Goal: Task Accomplishment & Management: Manage account settings

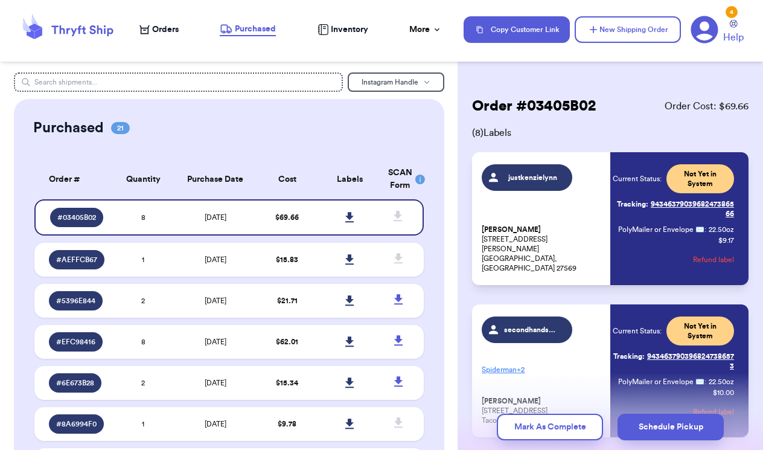
click at [170, 34] on span "Orders" at bounding box center [165, 30] width 27 height 12
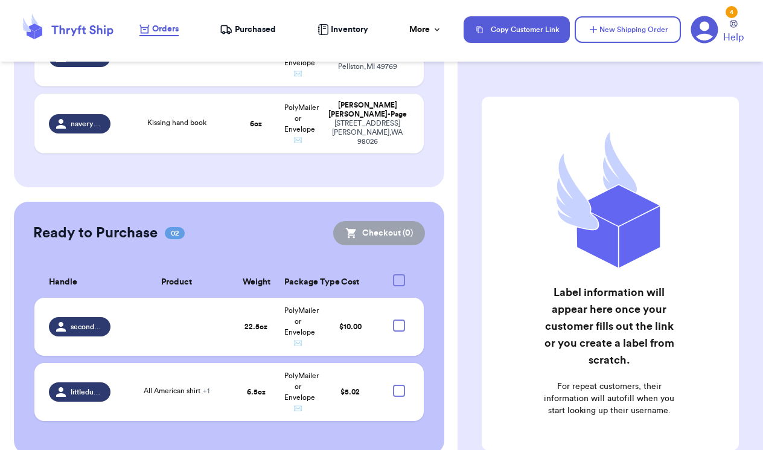
scroll to position [323, 0]
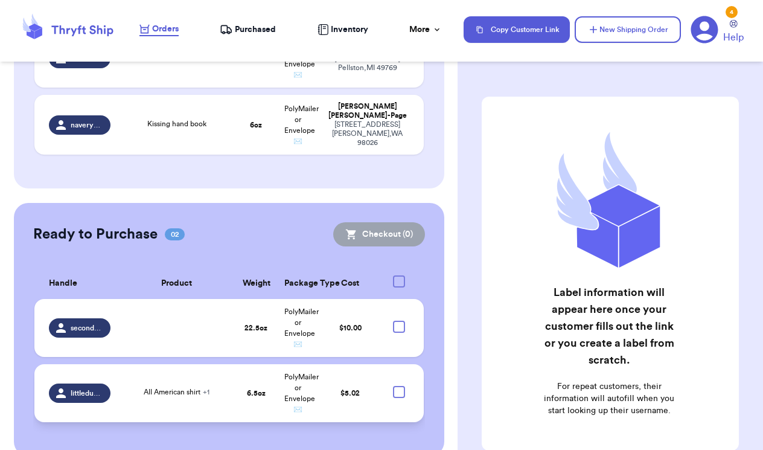
click at [399, 386] on div at bounding box center [399, 392] width 12 height 12
click at [399, 385] on input "checkbox" at bounding box center [398, 385] width 1 height 1
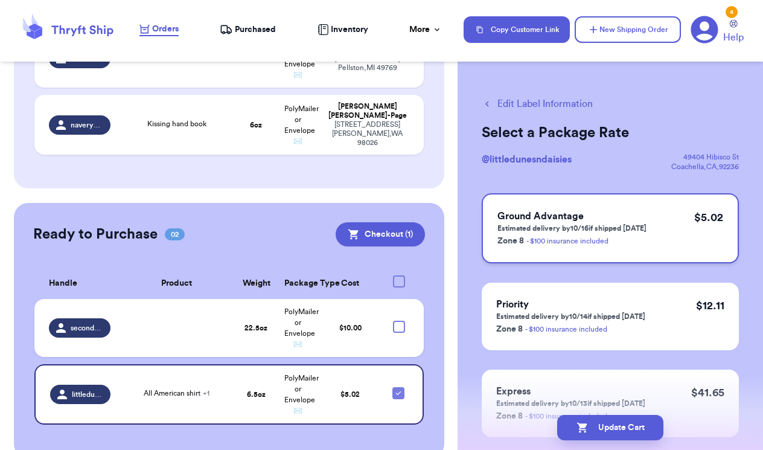
click at [614, 235] on p "Zone 8 - $100 insurance included" at bounding box center [571, 240] width 149 height 14
click at [381, 222] on button "Checkout ( 1 )" at bounding box center [379, 234] width 89 height 24
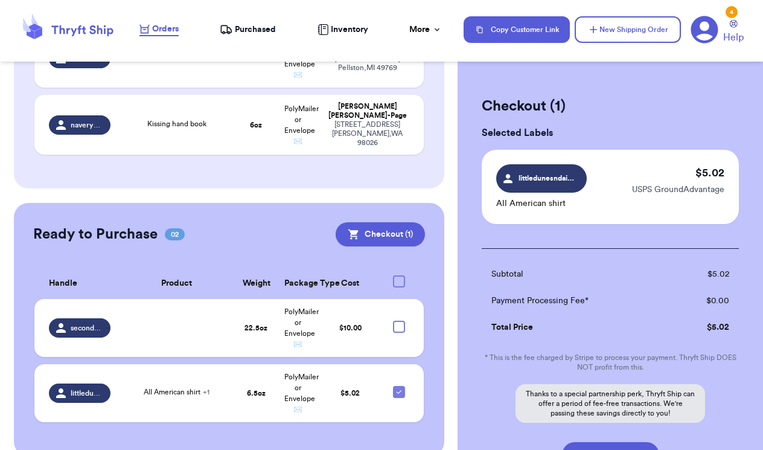
scroll to position [60, 0]
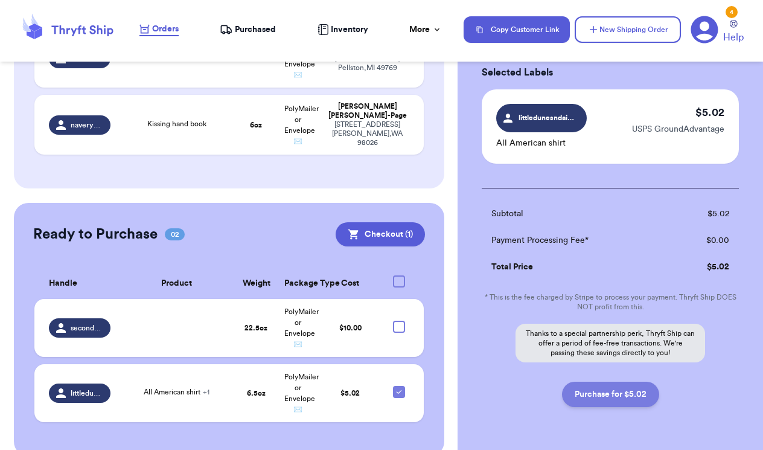
click at [620, 392] on button "Purchase for $5.02" at bounding box center [610, 393] width 97 height 25
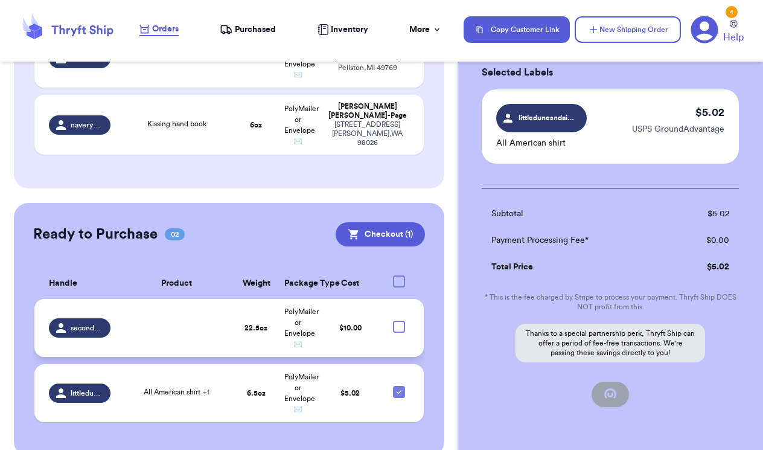
checkbox input "false"
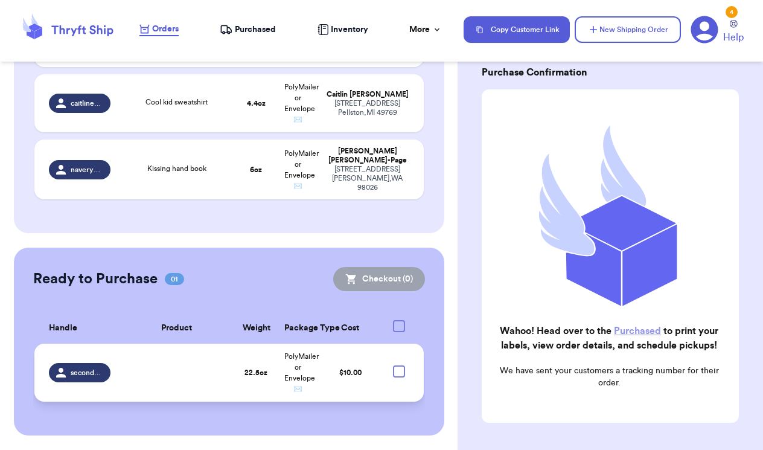
scroll to position [258, 0]
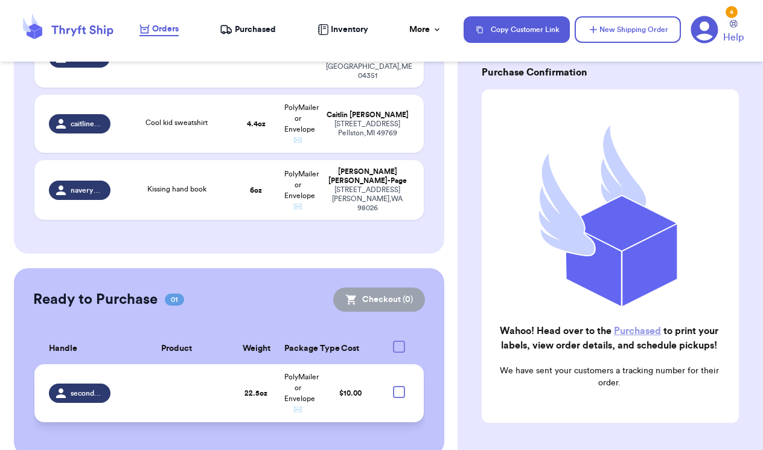
click at [354, 373] on td "$ 10.00" at bounding box center [350, 393] width 63 height 58
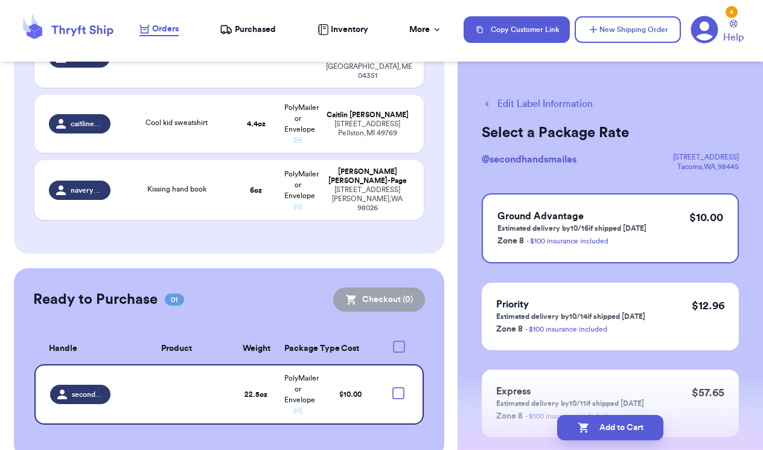
scroll to position [0, 0]
click at [526, 103] on button "Edit Label Information" at bounding box center [536, 104] width 111 height 14
checkbox input "true"
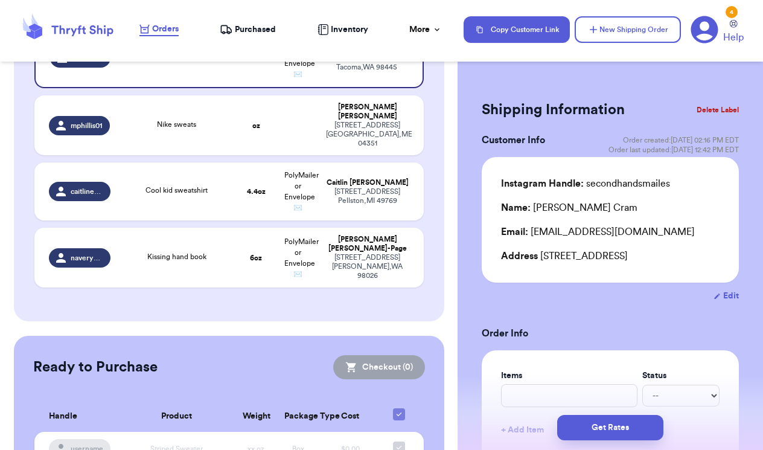
click at [717, 112] on button "Delete Label" at bounding box center [717, 110] width 52 height 27
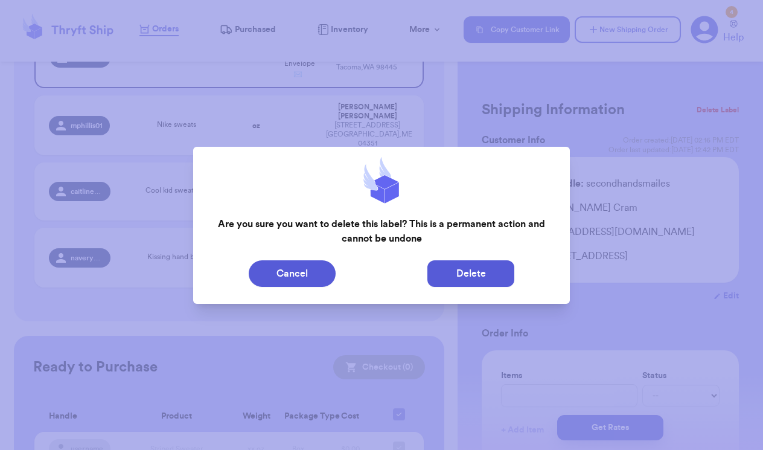
click at [488, 279] on button "Delete" at bounding box center [470, 273] width 87 height 27
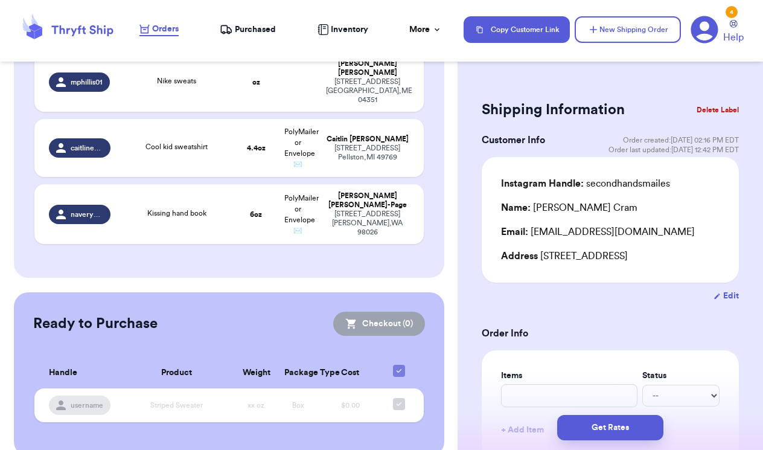
click at [250, 29] on span "Purchased" at bounding box center [255, 30] width 41 height 12
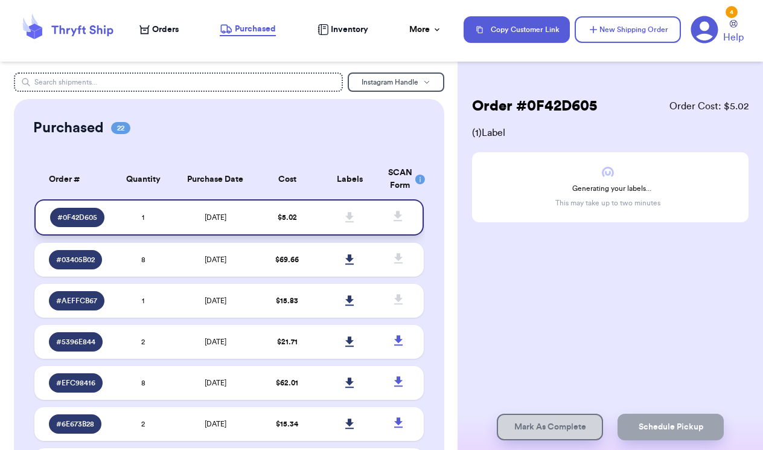
click at [302, 229] on td "$ 5.02" at bounding box center [287, 217] width 62 height 36
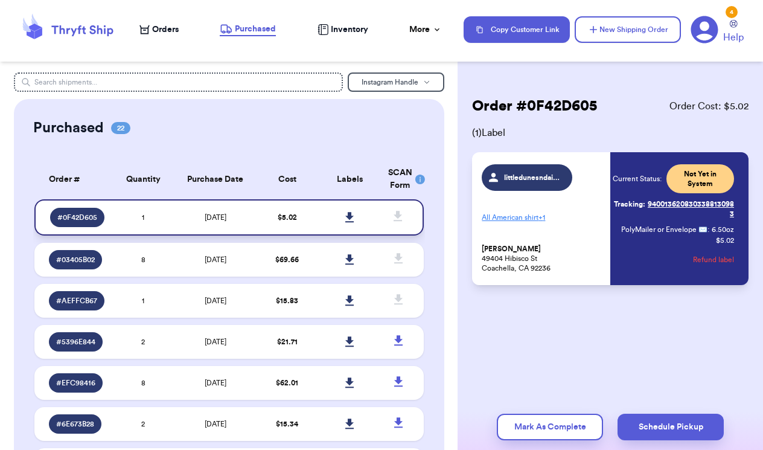
click at [349, 222] on icon at bounding box center [349, 217] width 8 height 10
